Goal: Task Accomplishment & Management: Manage account settings

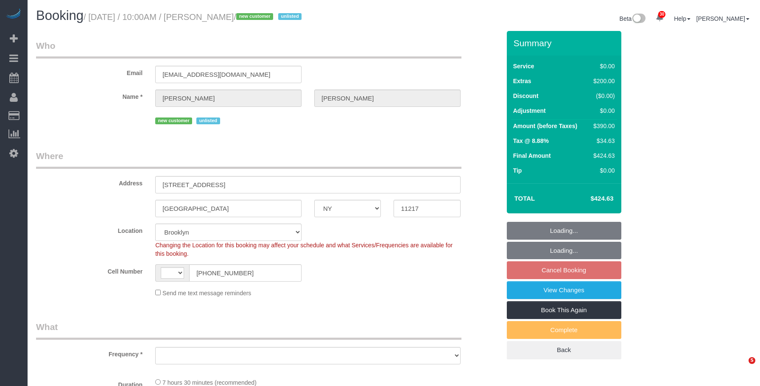
select select "NY"
select select "string:stripe-pm_1SDCDn4VGloSiKo7EVkaCmD1"
select select "number:89"
select select "number:72"
select select "number:15"
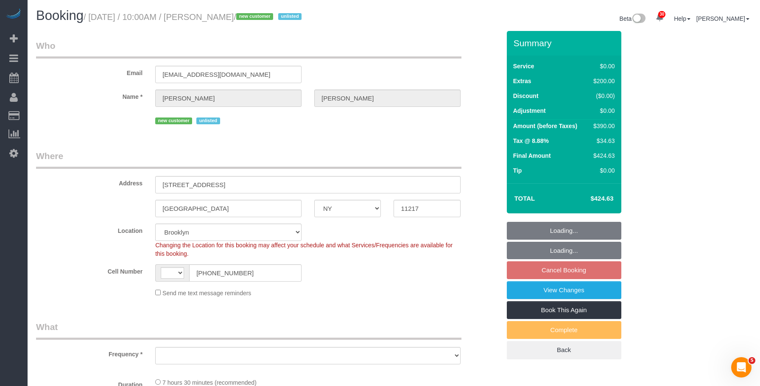
select select "number:5"
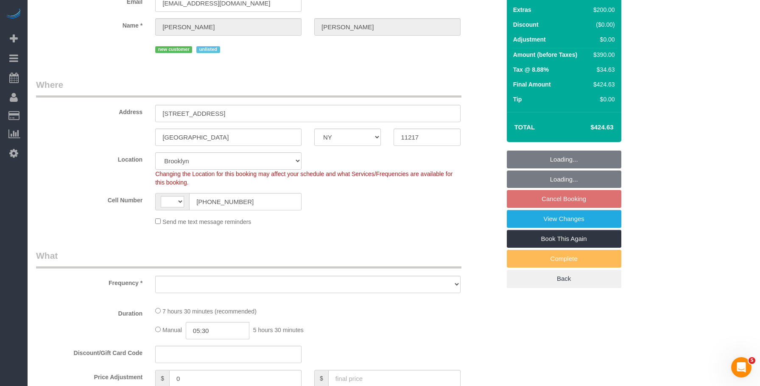
select select "string:[GEOGRAPHIC_DATA]"
select select "object:966"
select select "spot3"
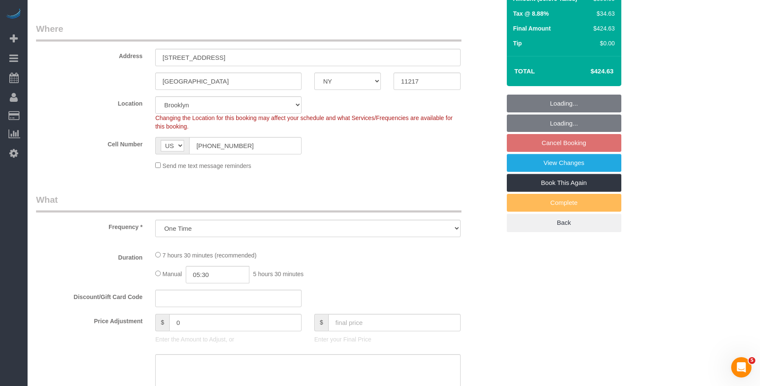
select select "object:1426"
select select "2"
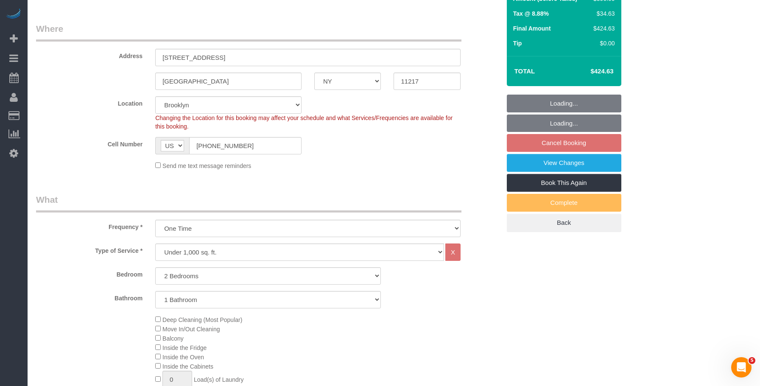
select select "2"
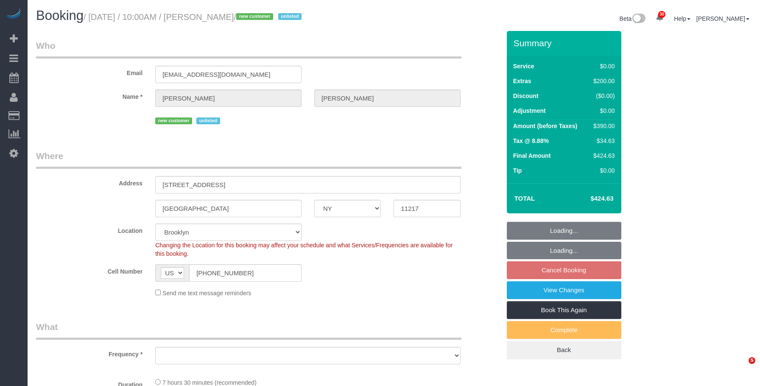
select select "NY"
select select "number:89"
select select "number:72"
select select "number:15"
select select "number:5"
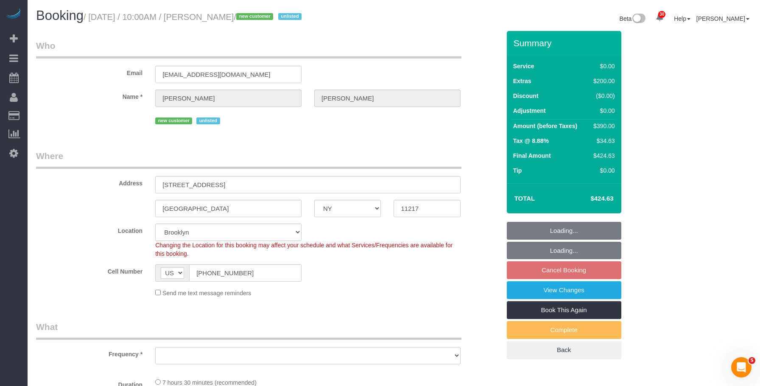
scroll to position [209, 0]
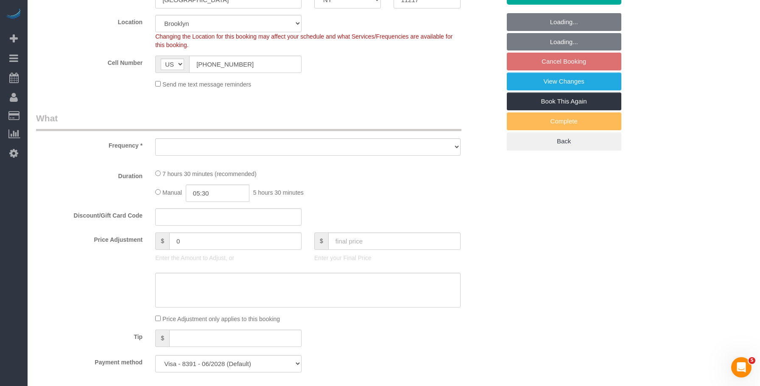
select select "object:971"
select select "spot3"
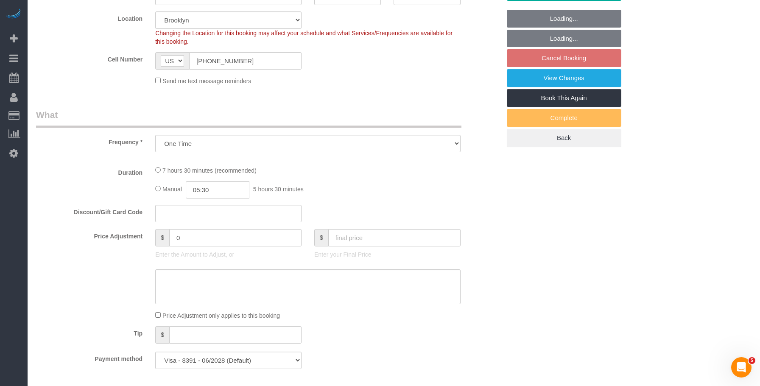
select select "object:1426"
select select "2"
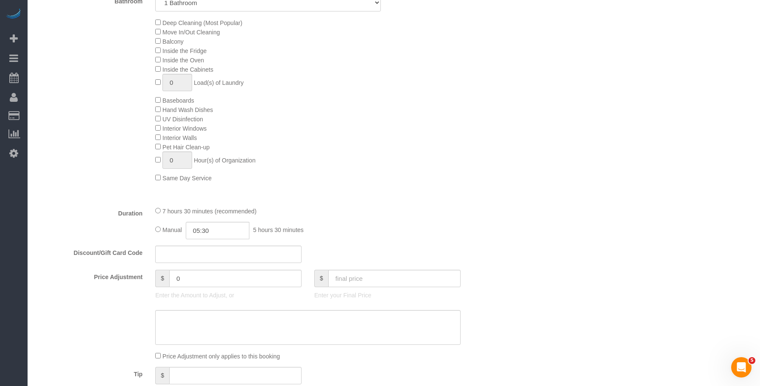
select select "2"
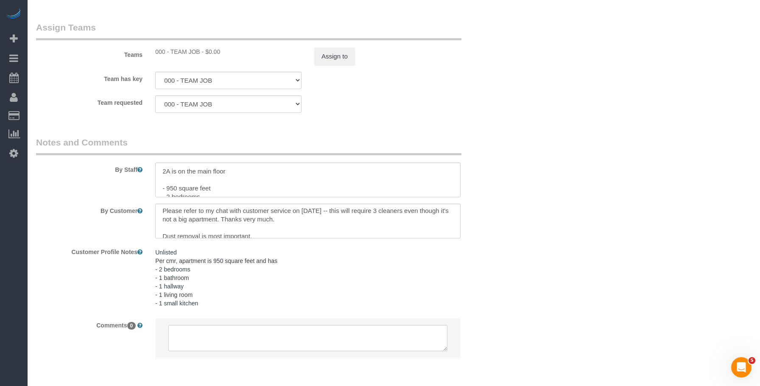
scroll to position [0, 0]
